Goal: Task Accomplishment & Management: Complete application form

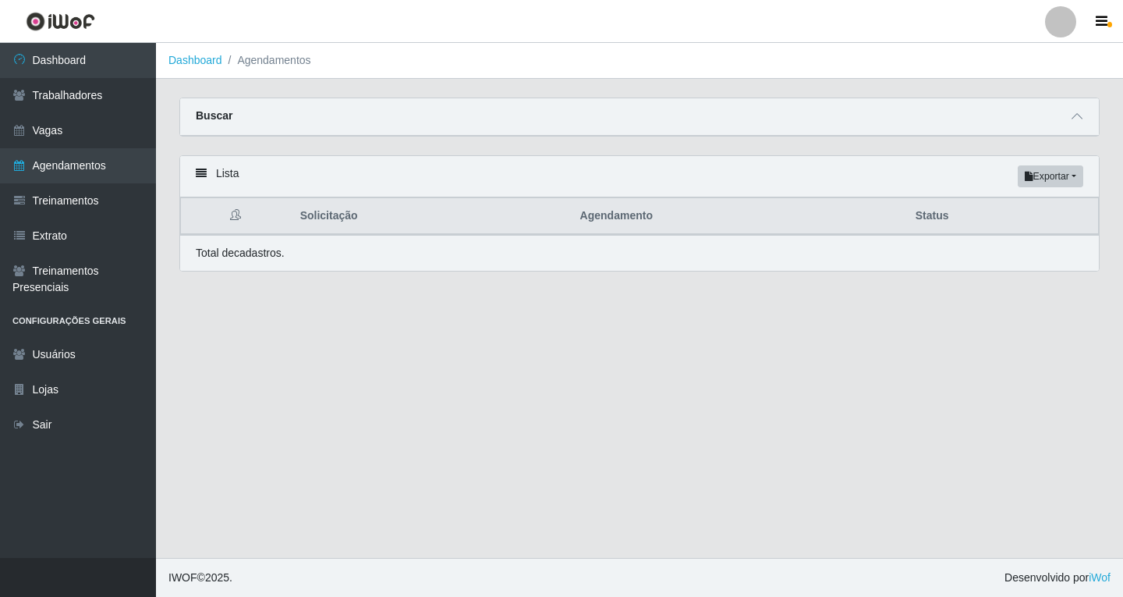
click at [1088, 111] on div "Buscar" at bounding box center [639, 116] width 919 height 37
click at [1081, 120] on icon at bounding box center [1077, 116] width 11 height 11
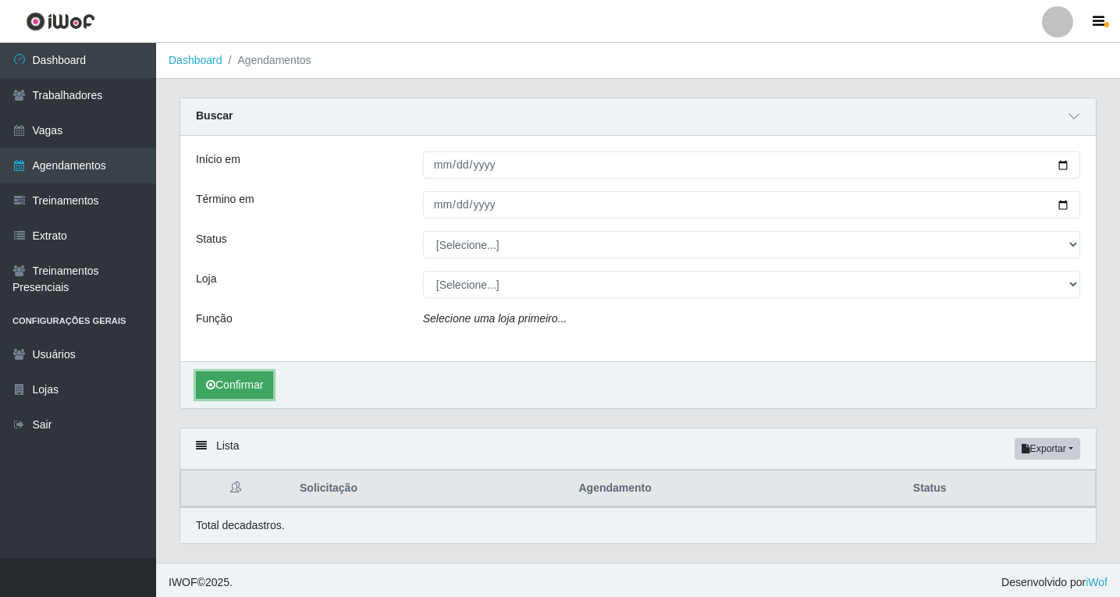
click at [229, 390] on button "Confirmar" at bounding box center [234, 384] width 77 height 27
click at [1066, 120] on span at bounding box center [1073, 117] width 19 height 18
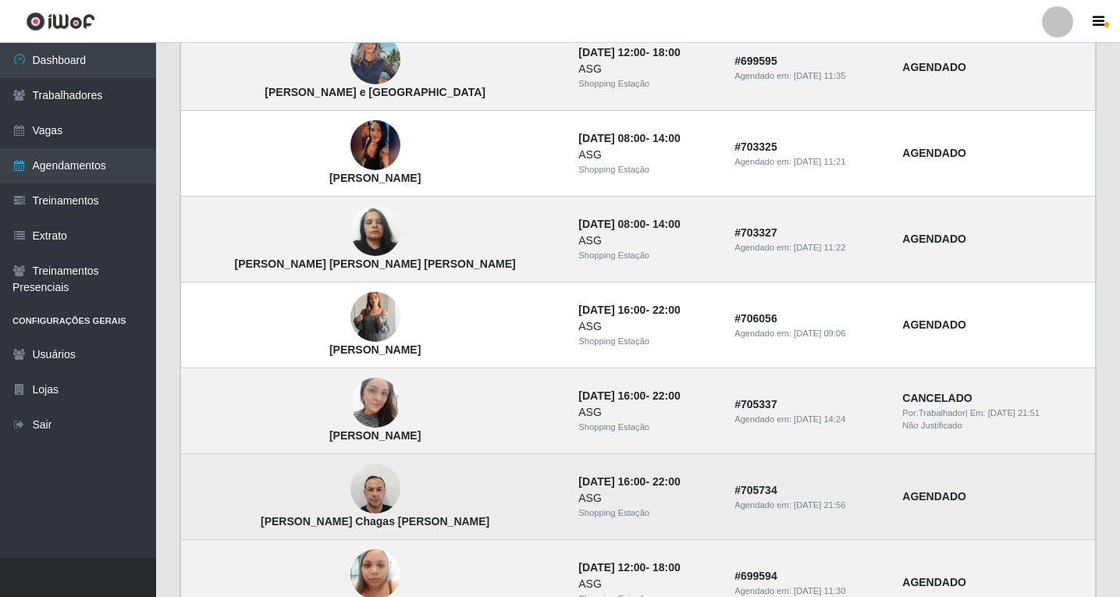
scroll to position [876, 0]
